Goal: Information Seeking & Learning: Learn about a topic

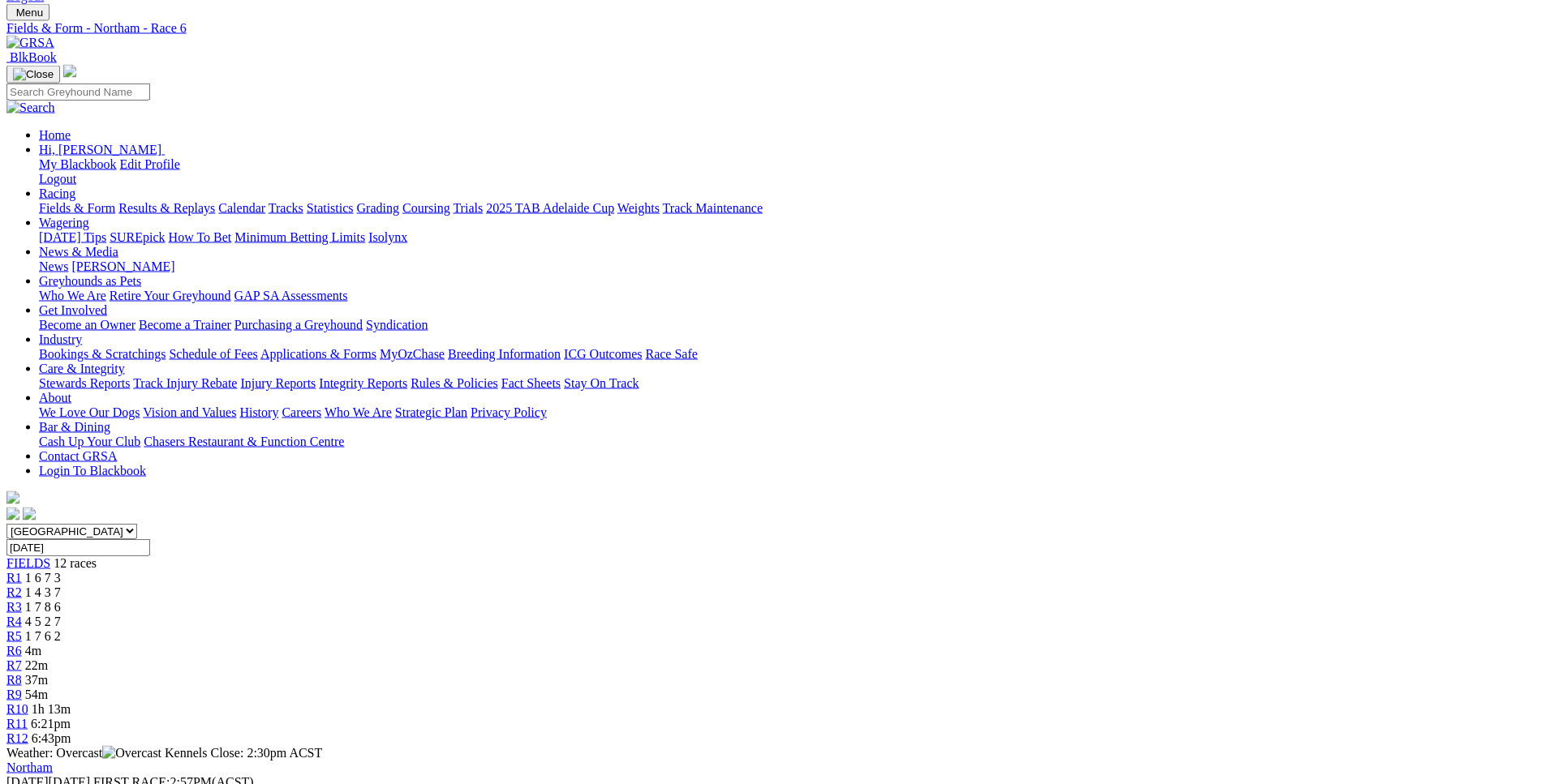
scroll to position [79, 0]
click at [61, 600] on span "1 7 8 6" at bounding box center [43, 606] width 36 height 14
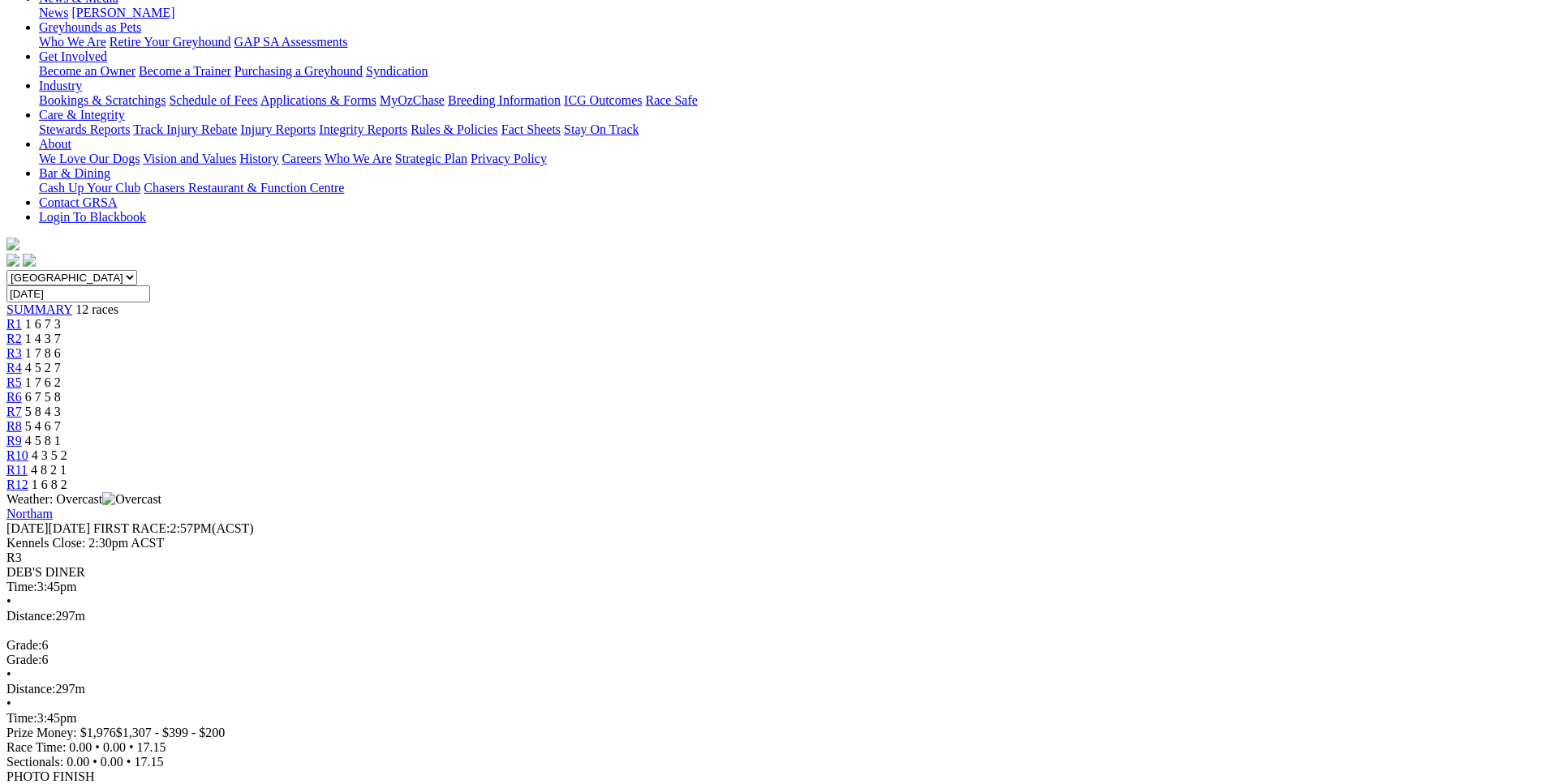
scroll to position [331, 0]
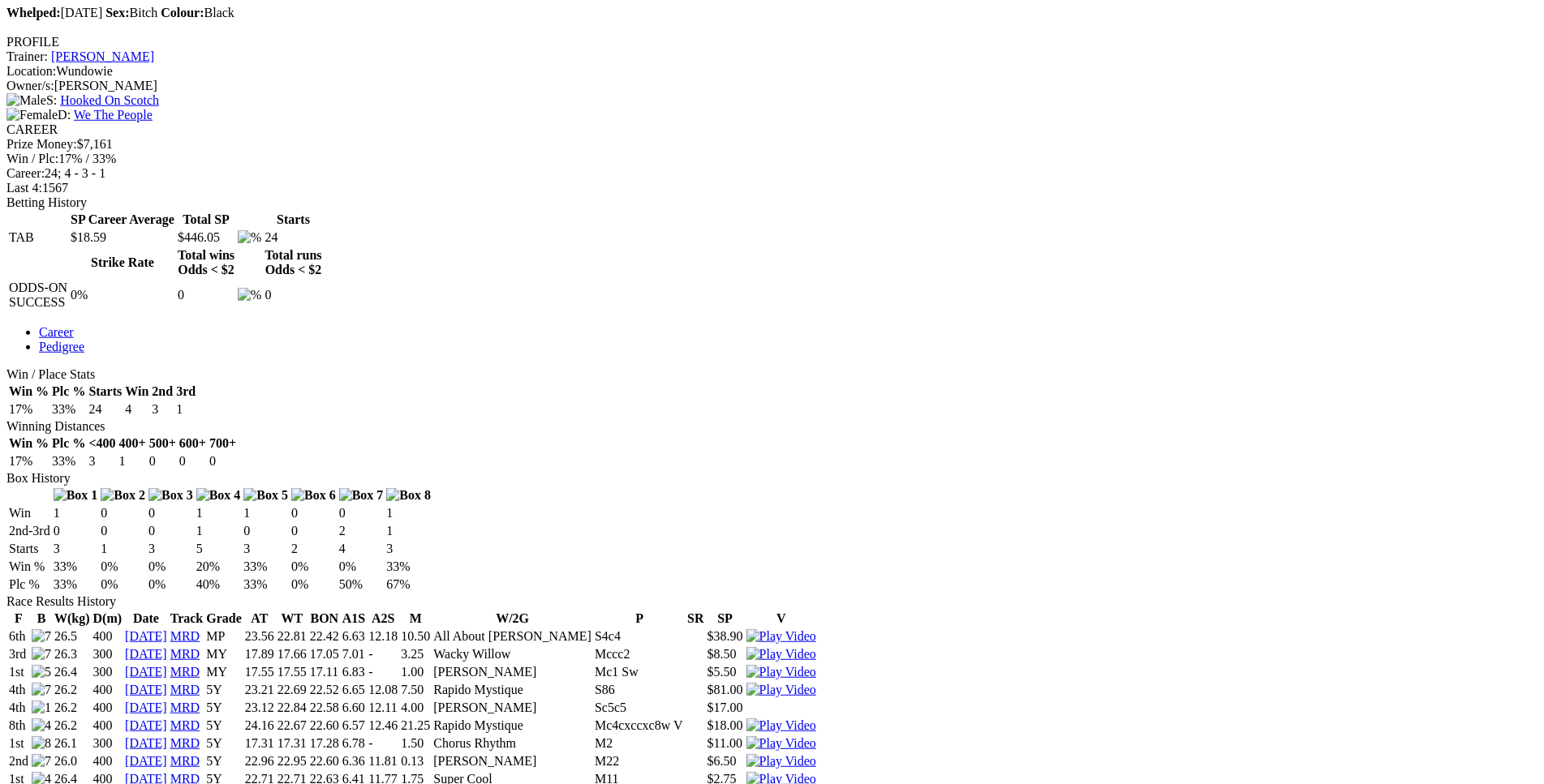
scroll to position [666, 0]
drag, startPoint x: 332, startPoint y: 123, endPoint x: 954, endPoint y: 123, distance: 622.0
click at [817, 699] on tr "4th 26.2 400 13 Feb 25 MRD 5Y 23.12 22.84 22.58 6.60 12.11 4.00 Souvlaki George…" at bounding box center [413, 706] width 808 height 16
drag, startPoint x: 330, startPoint y: 266, endPoint x: 998, endPoint y: 270, distance: 668.0
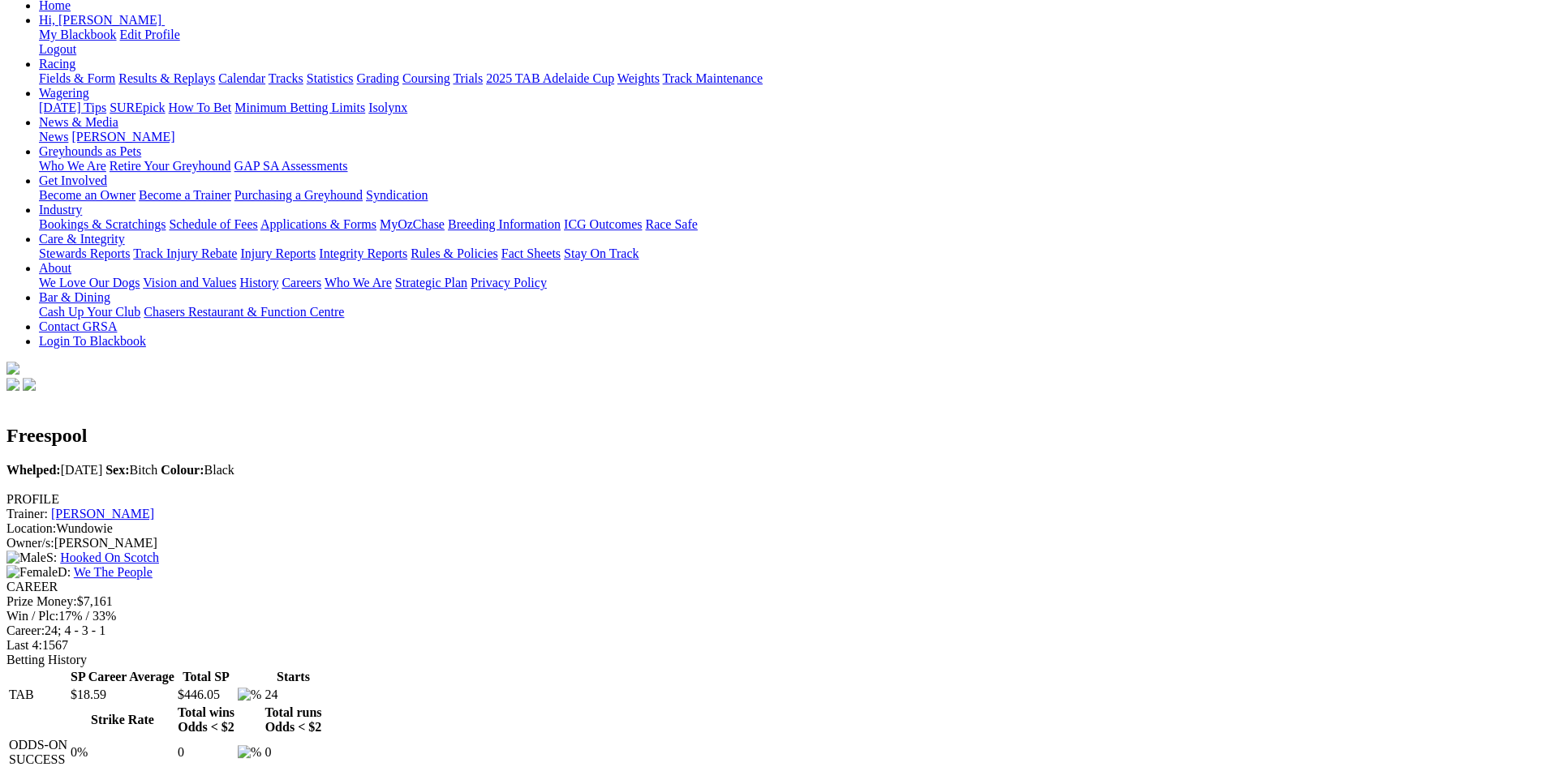
scroll to position [175, 0]
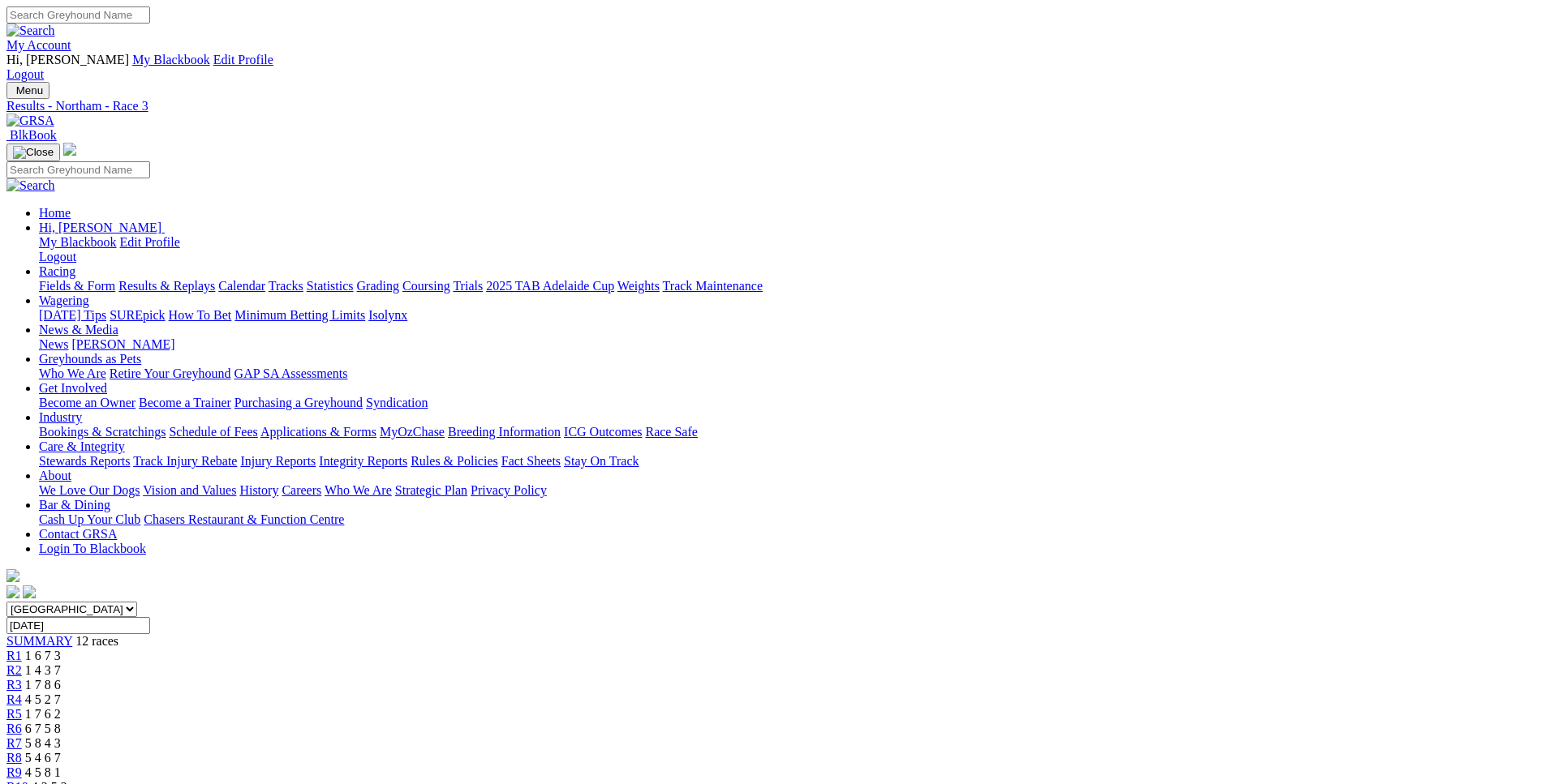
click at [643, 692] on div "R4 4 5 2 7" at bounding box center [772, 700] width 1531 height 15
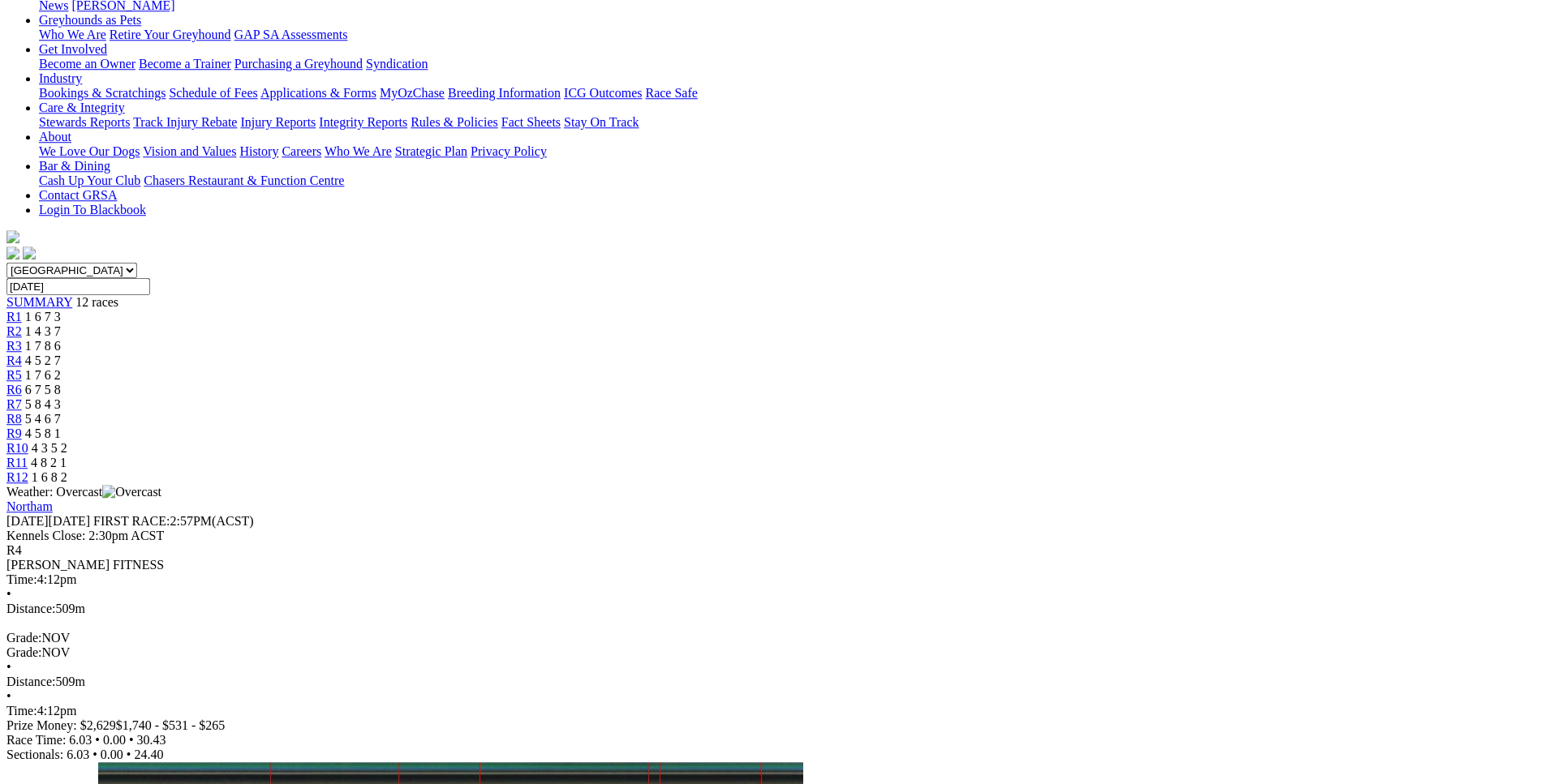
scroll to position [343, 0]
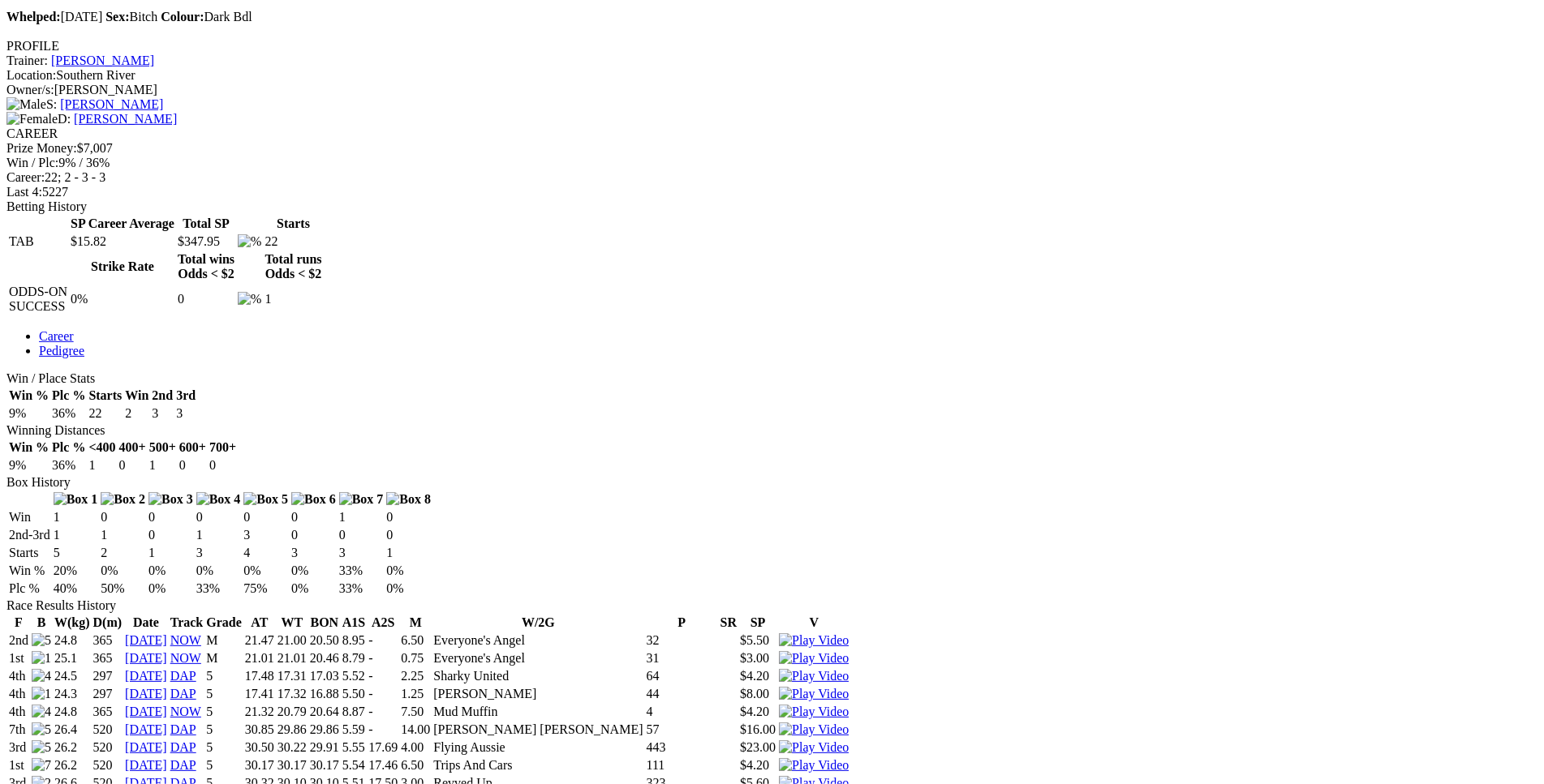
scroll to position [661, 0]
